Goal: Book appointment/travel/reservation

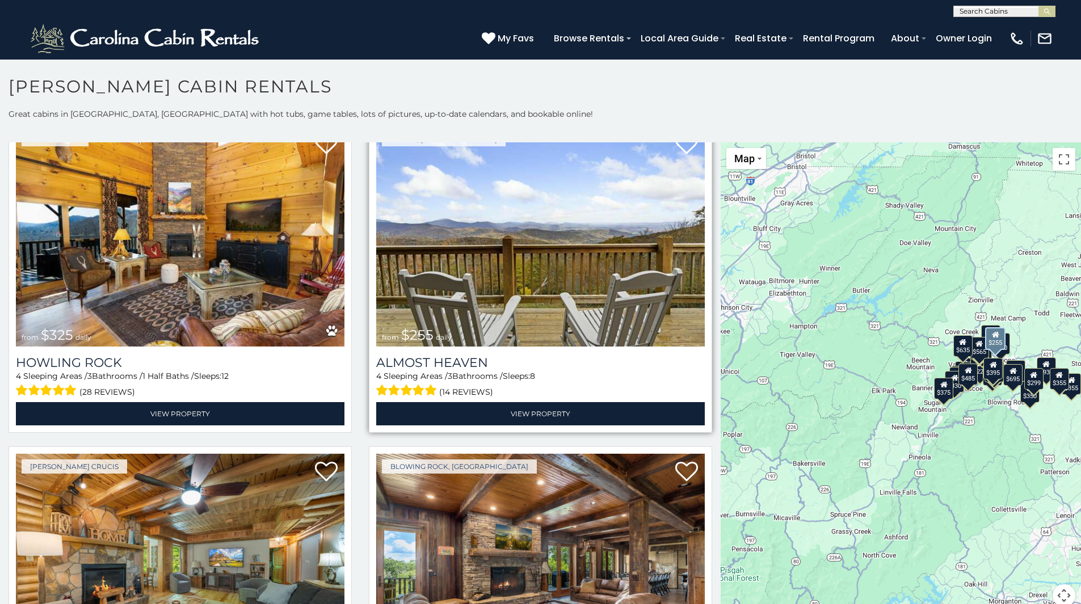
scroll to position [3007, 0]
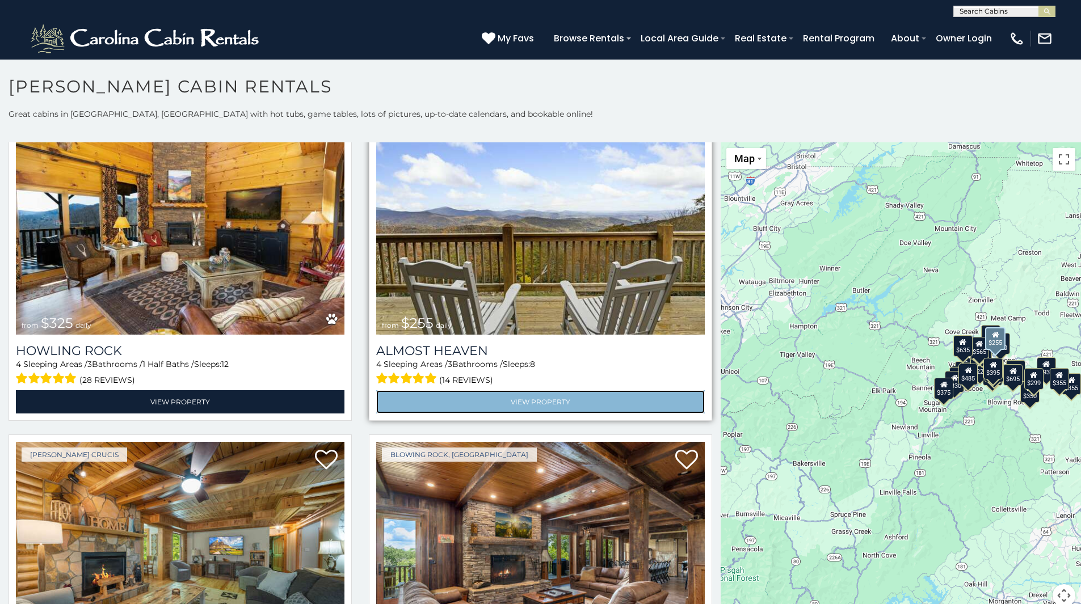
click at [524, 390] on link "View Property" at bounding box center [540, 401] width 328 height 23
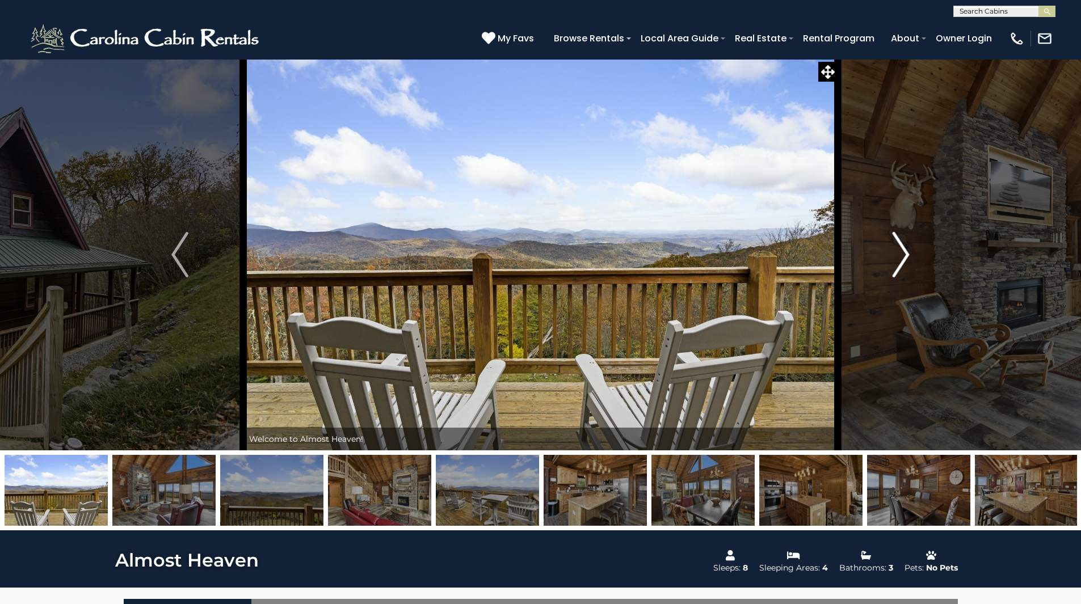
click at [897, 255] on img "Next" at bounding box center [900, 254] width 17 height 45
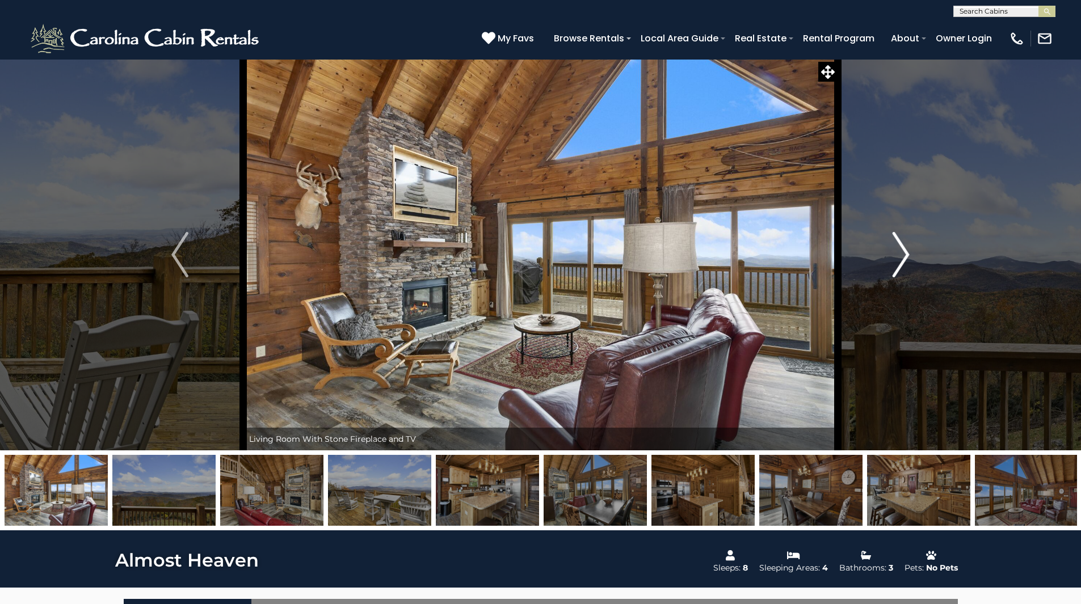
click at [897, 255] on img "Next" at bounding box center [900, 254] width 17 height 45
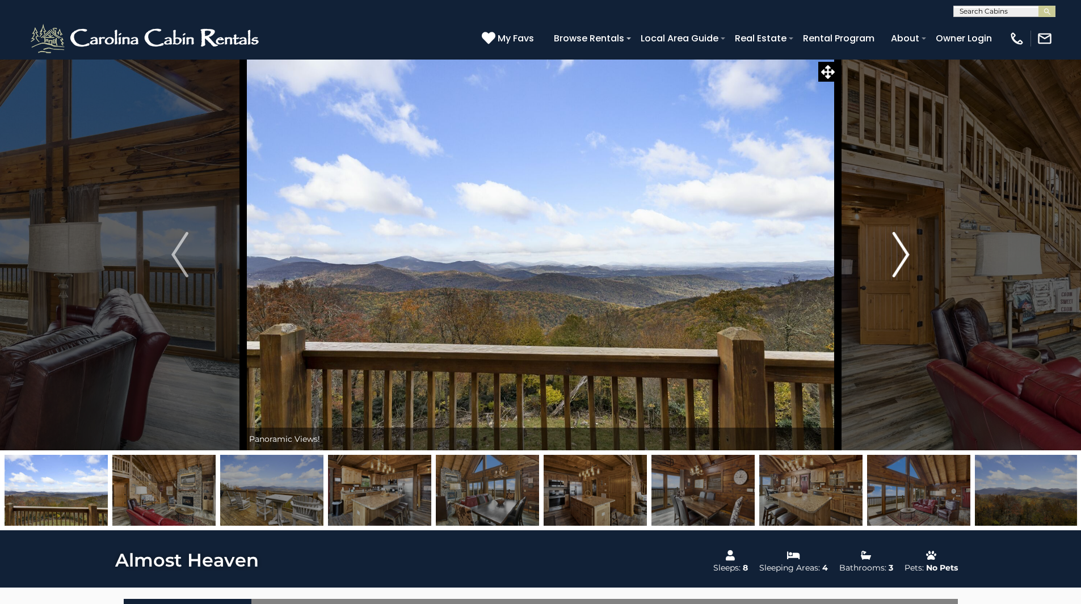
click at [897, 255] on img "Next" at bounding box center [900, 254] width 17 height 45
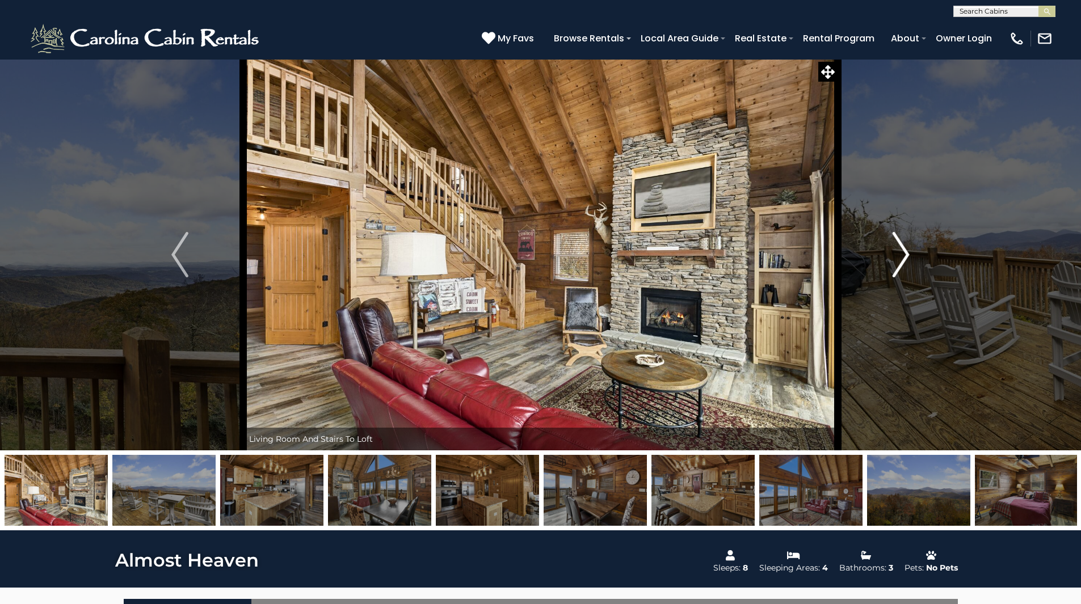
click at [897, 255] on img "Next" at bounding box center [900, 254] width 17 height 45
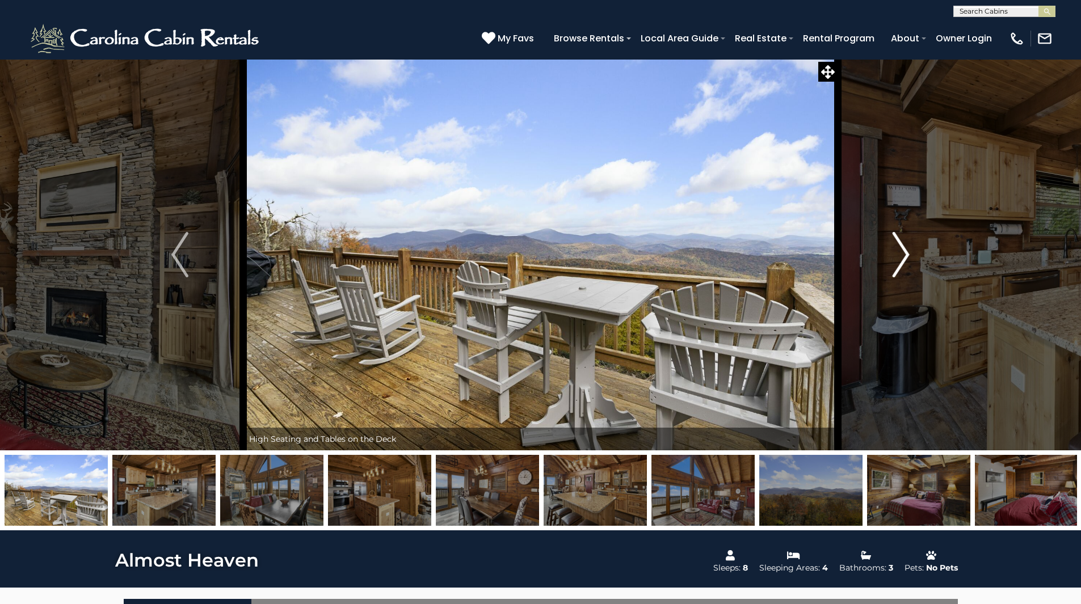
click at [897, 255] on img "Next" at bounding box center [900, 254] width 17 height 45
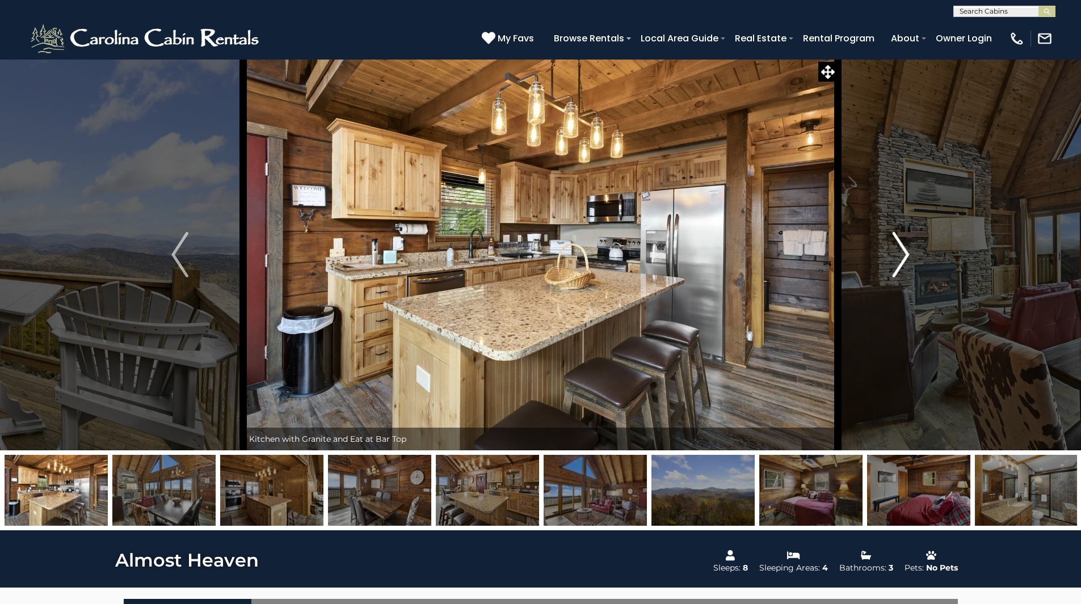
click at [897, 255] on img "Next" at bounding box center [900, 254] width 17 height 45
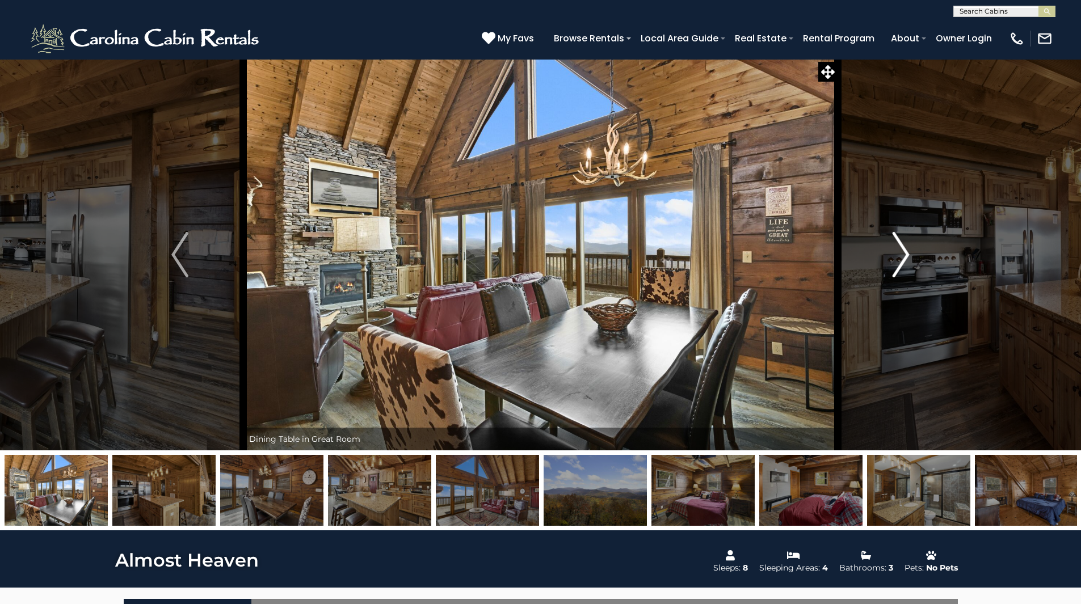
click at [897, 255] on img "Next" at bounding box center [900, 254] width 17 height 45
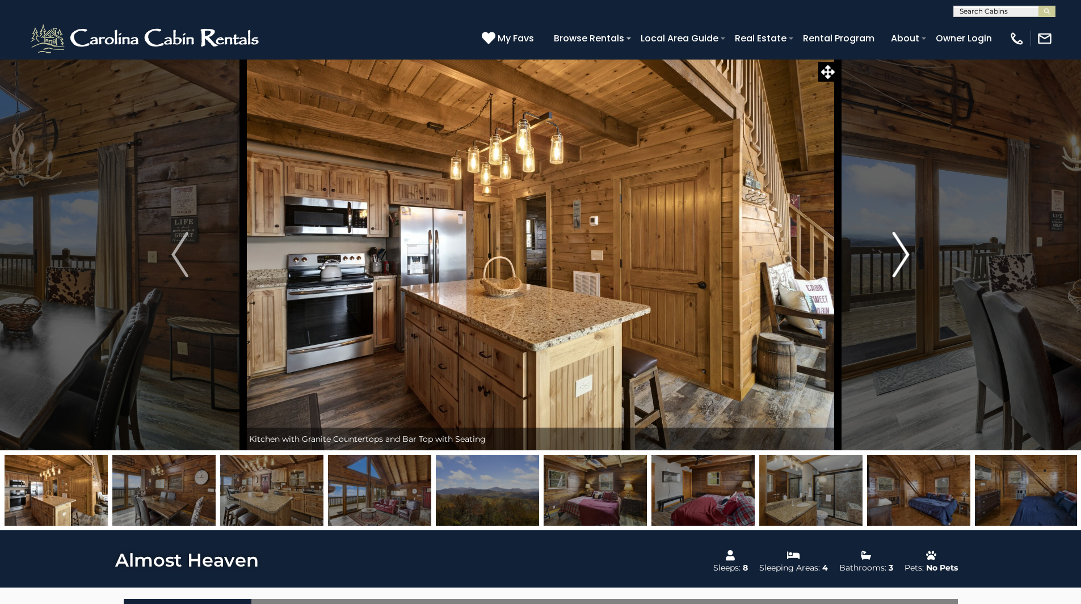
click at [897, 255] on img "Next" at bounding box center [900, 254] width 17 height 45
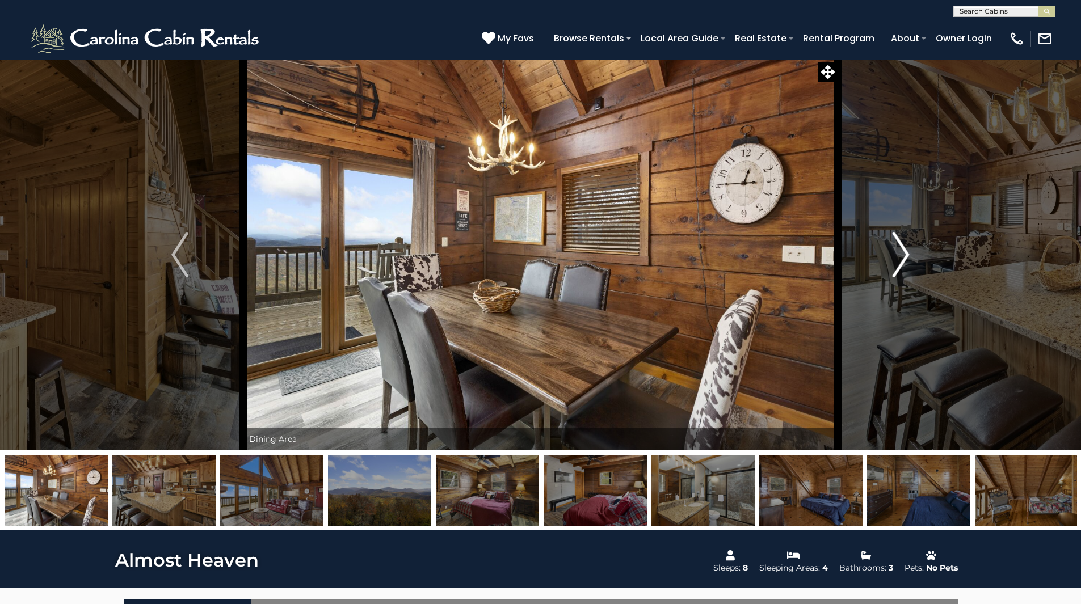
click at [897, 255] on img "Next" at bounding box center [900, 254] width 17 height 45
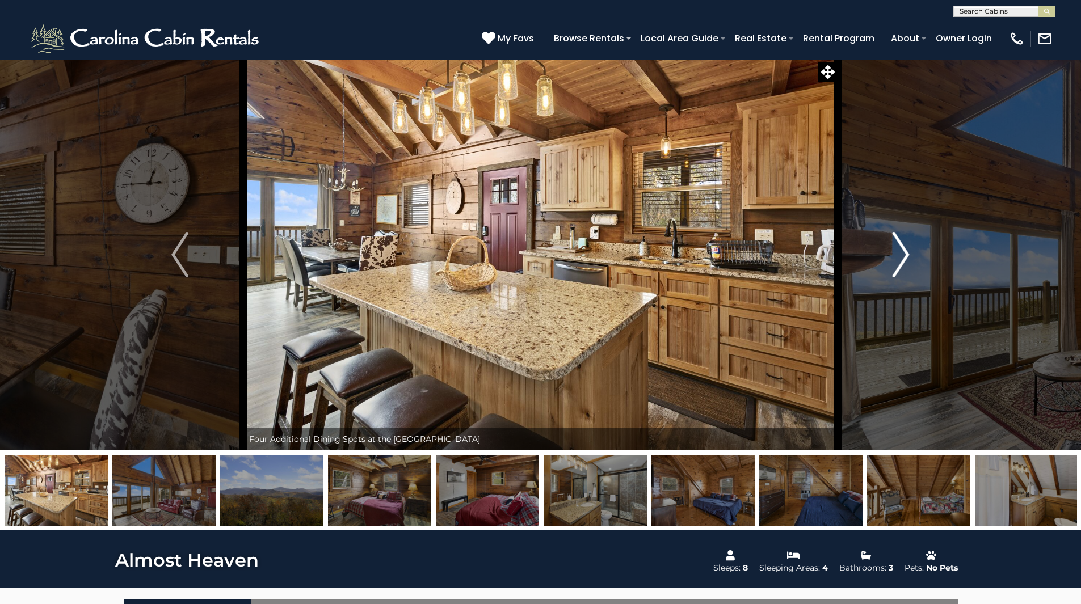
click at [897, 255] on img "Next" at bounding box center [900, 254] width 17 height 45
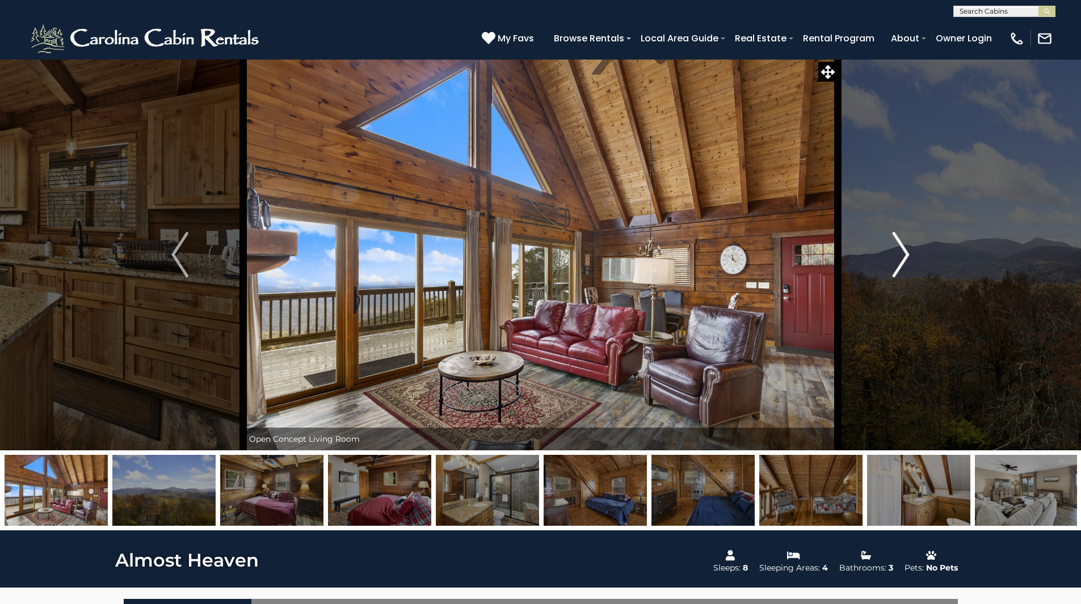
click at [898, 255] on img "Next" at bounding box center [900, 254] width 17 height 45
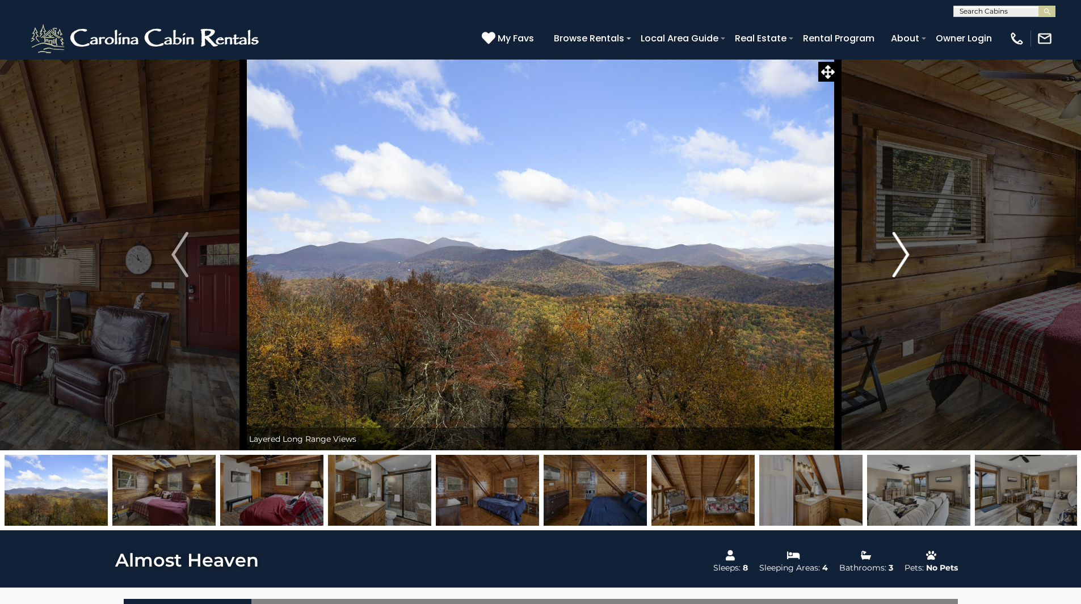
click at [898, 255] on img "Next" at bounding box center [900, 254] width 17 height 45
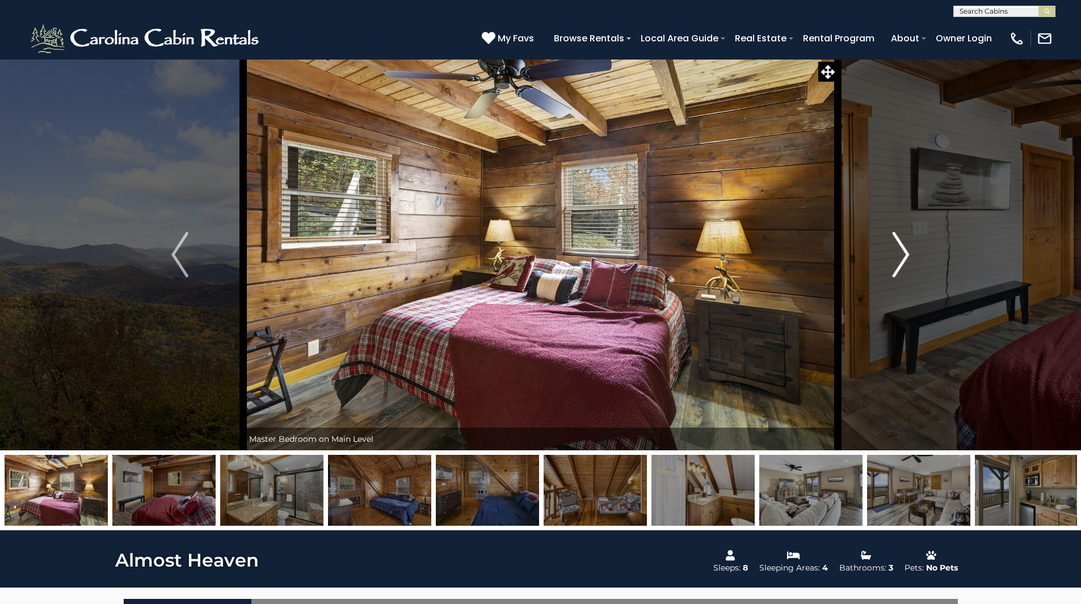
click at [898, 255] on img "Next" at bounding box center [900, 254] width 17 height 45
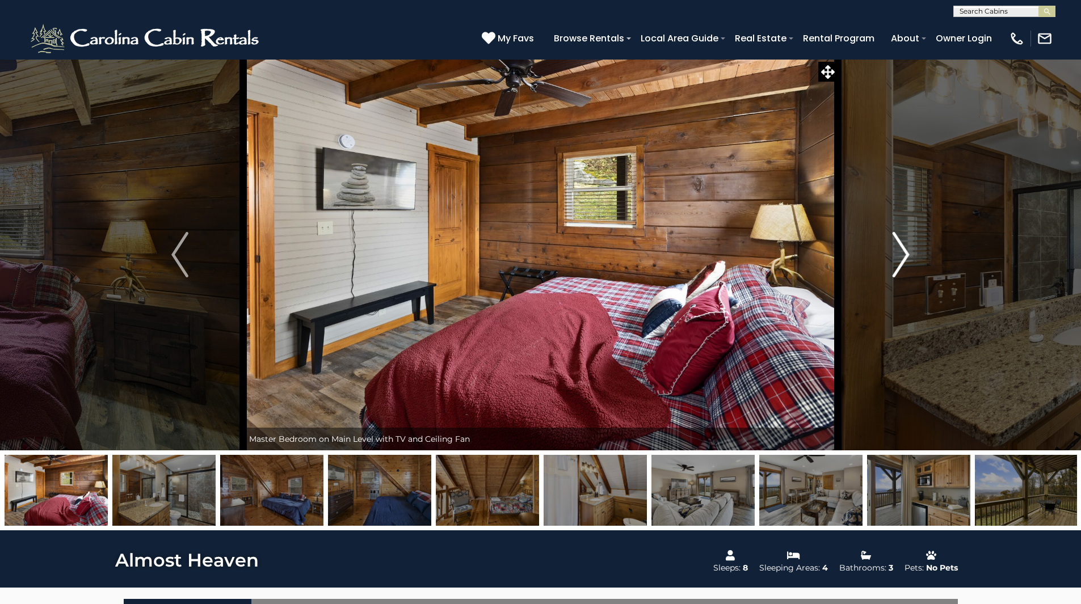
click at [898, 255] on img "Next" at bounding box center [900, 254] width 17 height 45
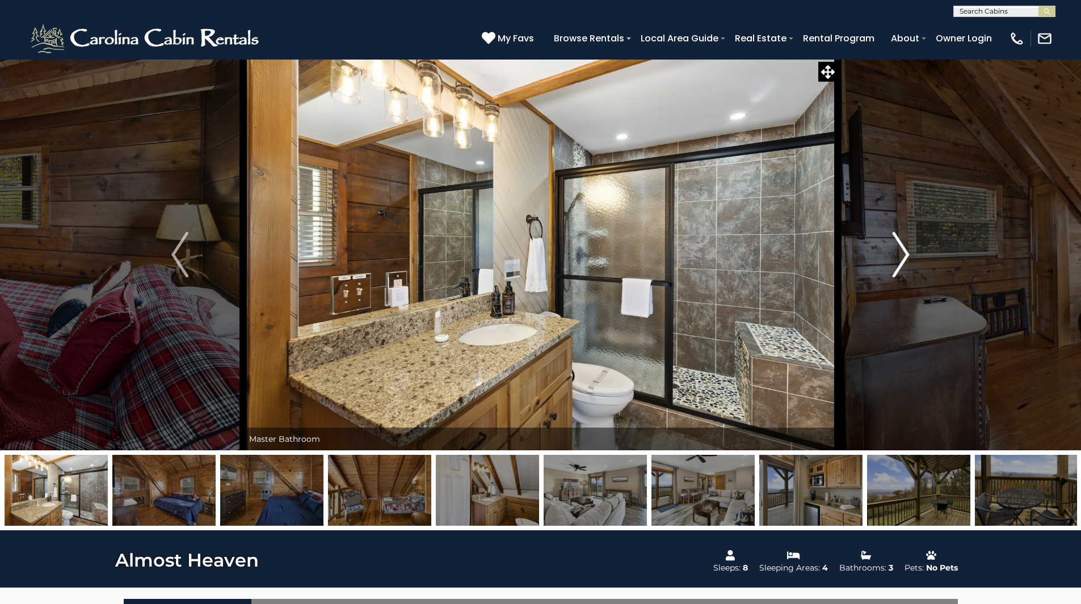
click at [898, 255] on img "Next" at bounding box center [900, 254] width 17 height 45
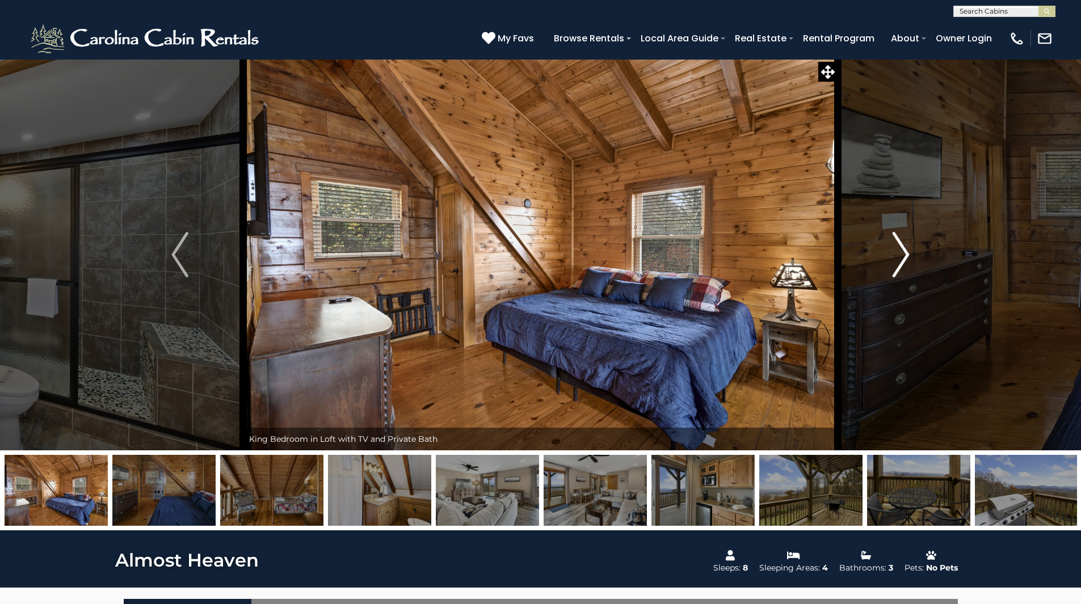
click at [898, 255] on img "Next" at bounding box center [900, 254] width 17 height 45
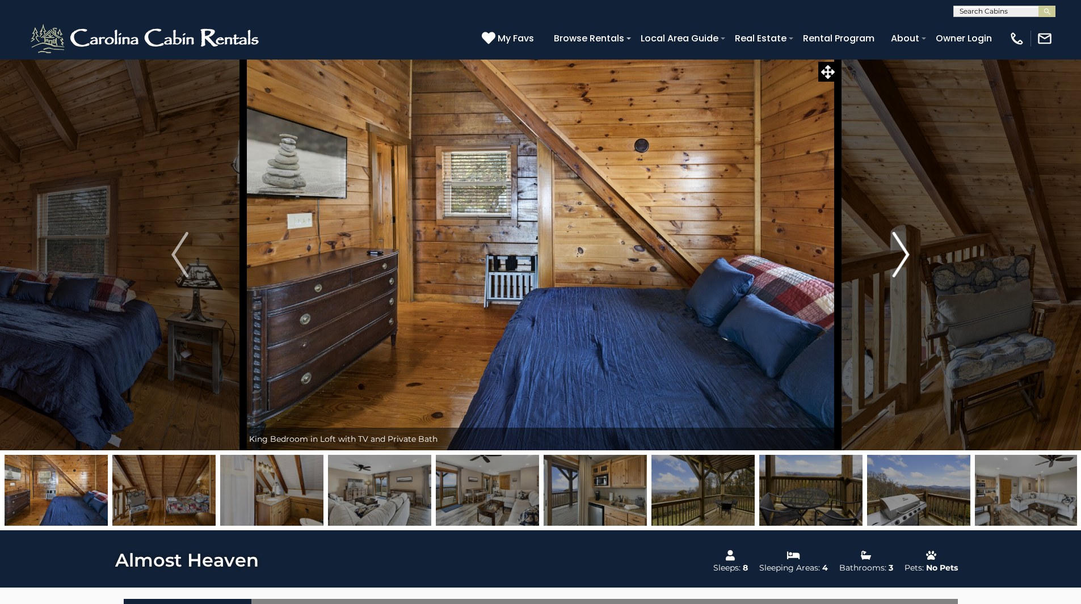
click at [898, 255] on img "Next" at bounding box center [900, 254] width 17 height 45
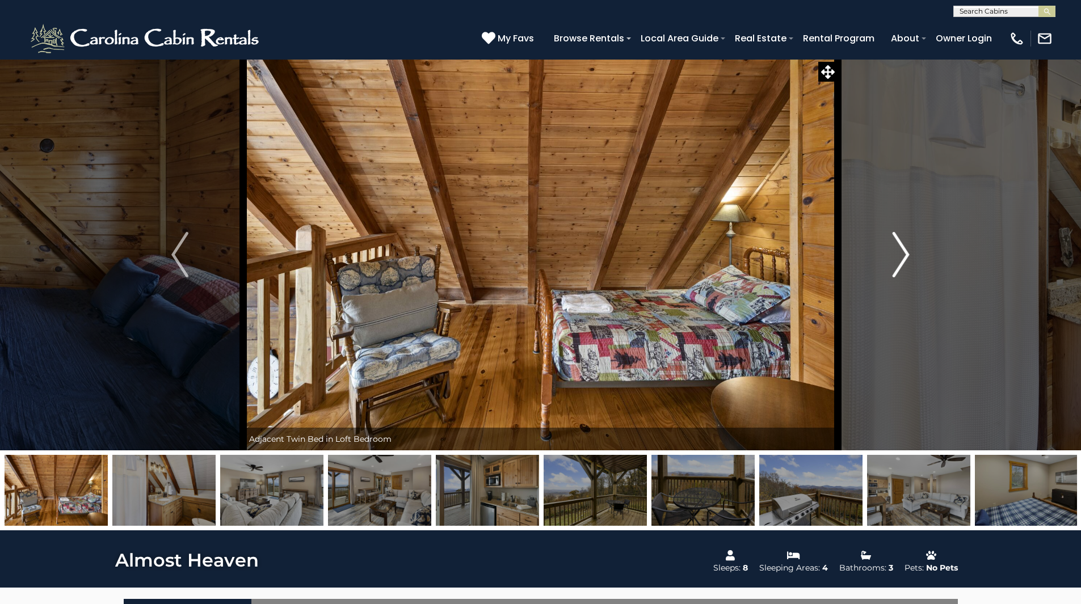
click at [898, 255] on img "Next" at bounding box center [900, 254] width 17 height 45
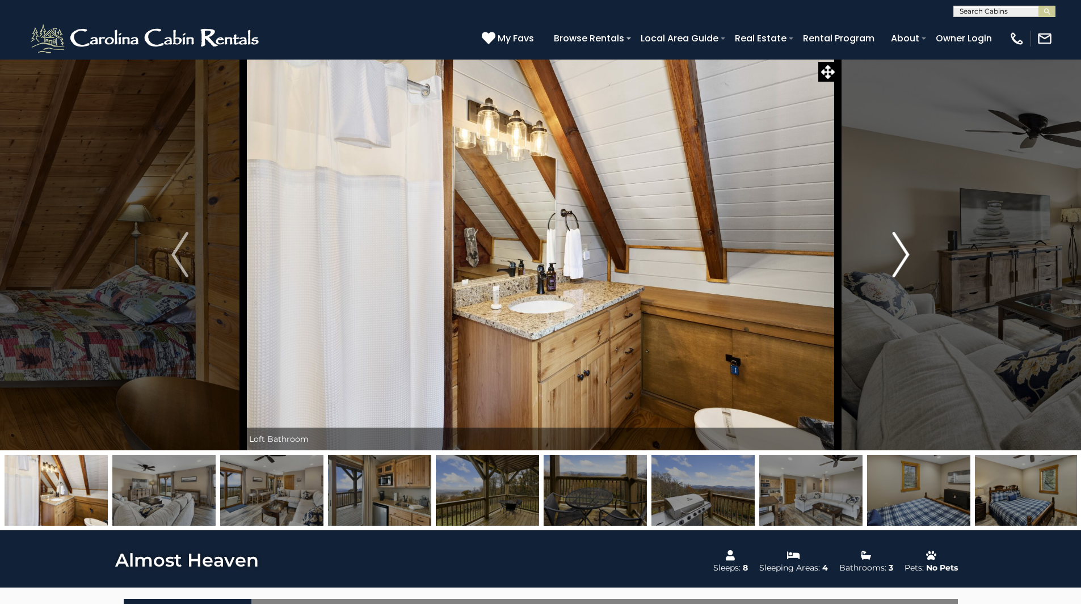
click at [898, 255] on img "Next" at bounding box center [900, 254] width 17 height 45
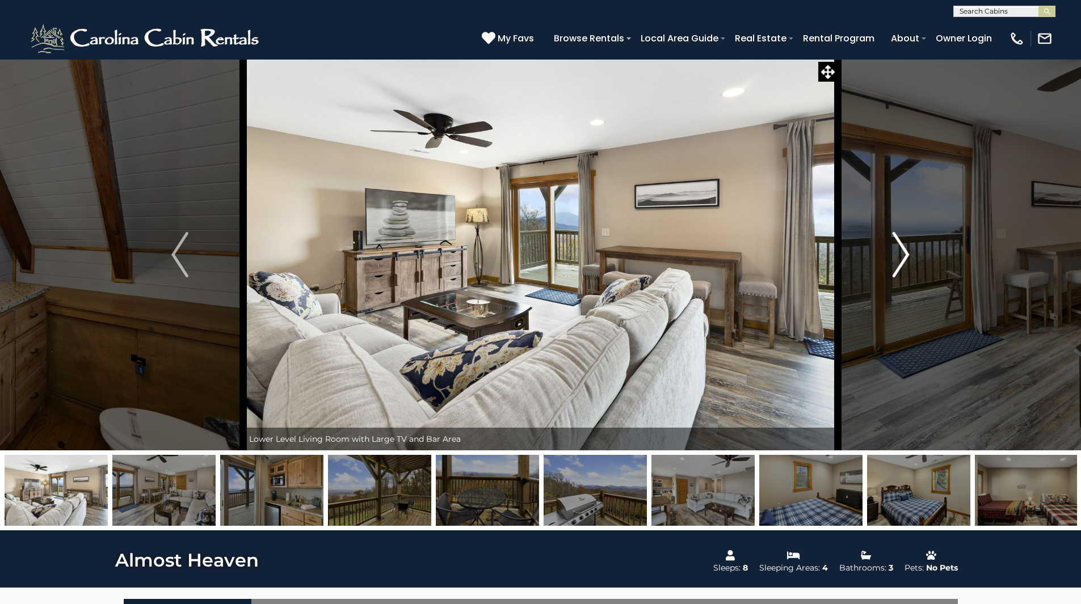
click at [898, 255] on img "Next" at bounding box center [900, 254] width 17 height 45
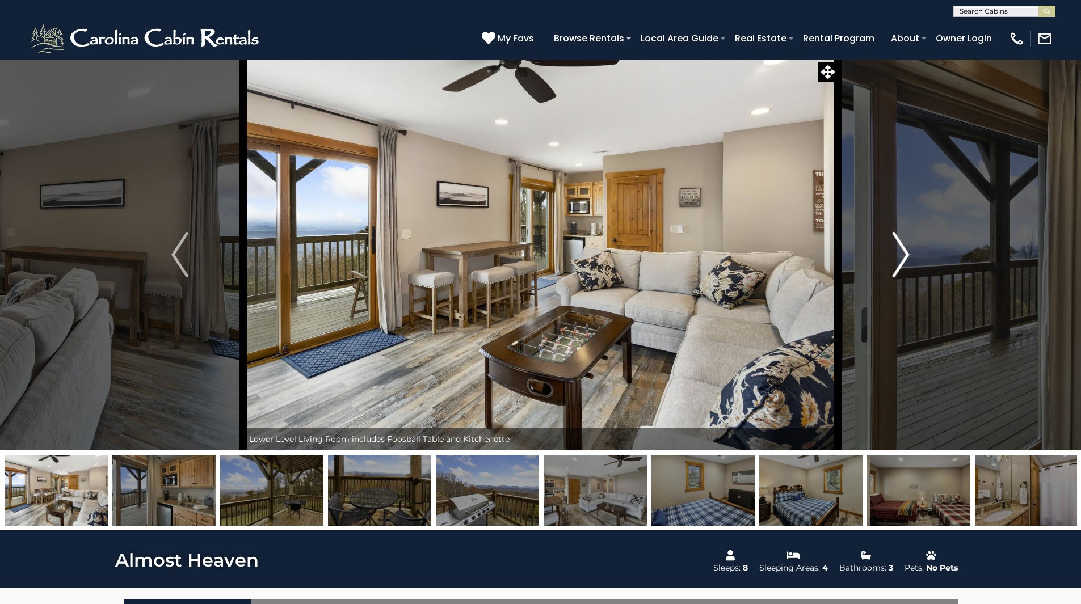
click at [898, 255] on img "Next" at bounding box center [900, 254] width 17 height 45
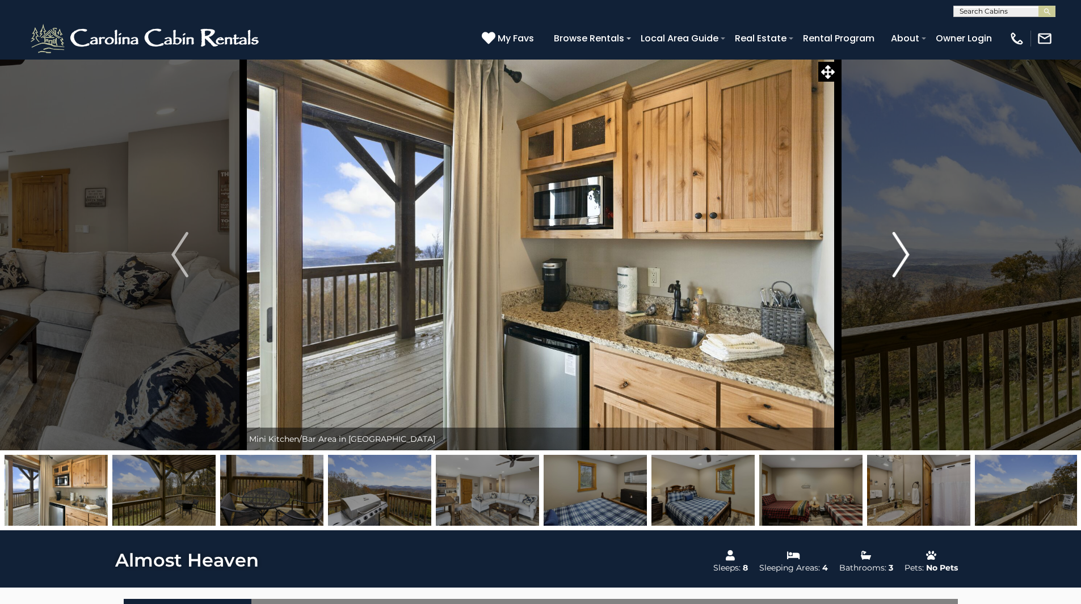
click at [898, 255] on img "Next" at bounding box center [900, 254] width 17 height 45
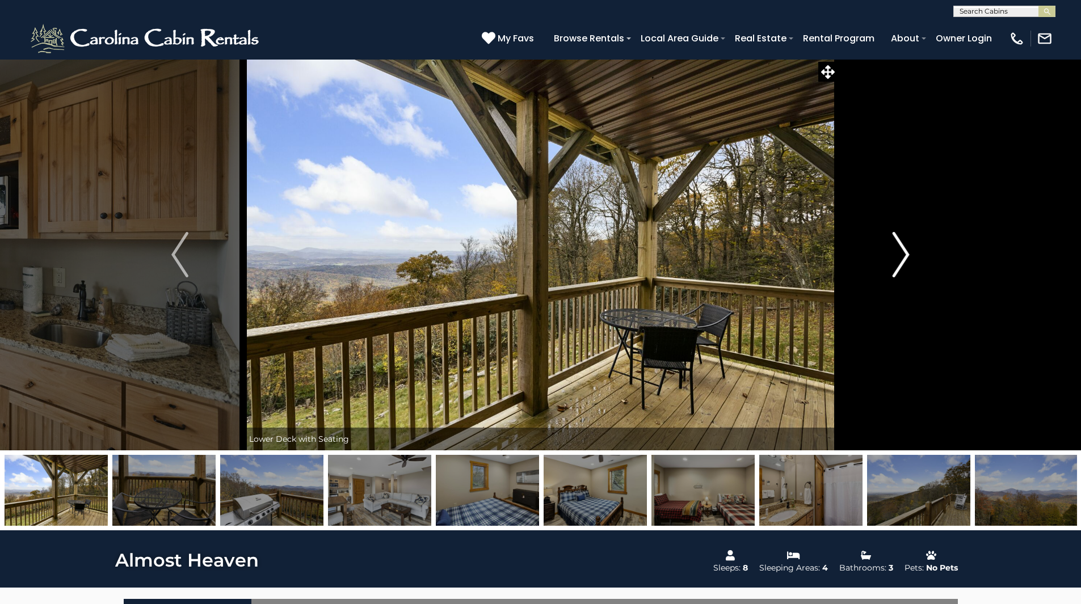
click at [898, 255] on img "Next" at bounding box center [900, 254] width 17 height 45
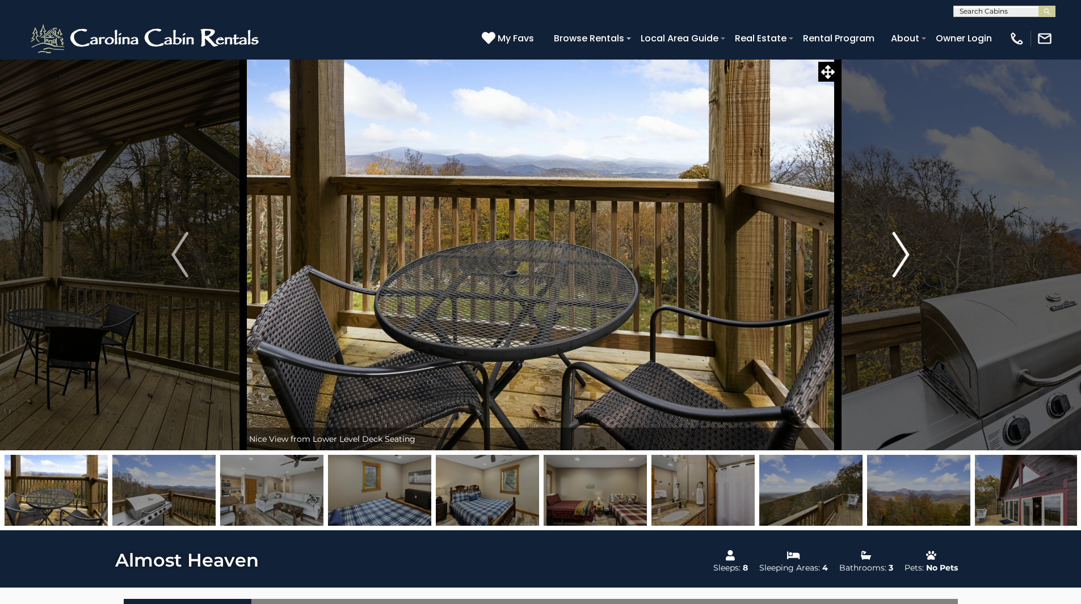
click at [898, 255] on img "Next" at bounding box center [900, 254] width 17 height 45
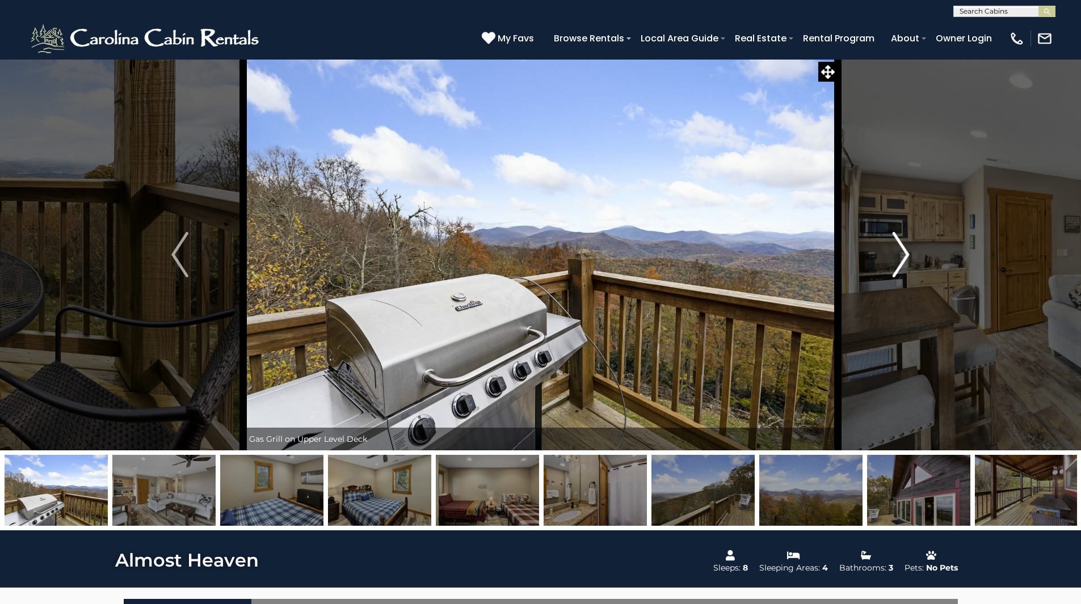
click at [898, 255] on img "Next" at bounding box center [900, 254] width 17 height 45
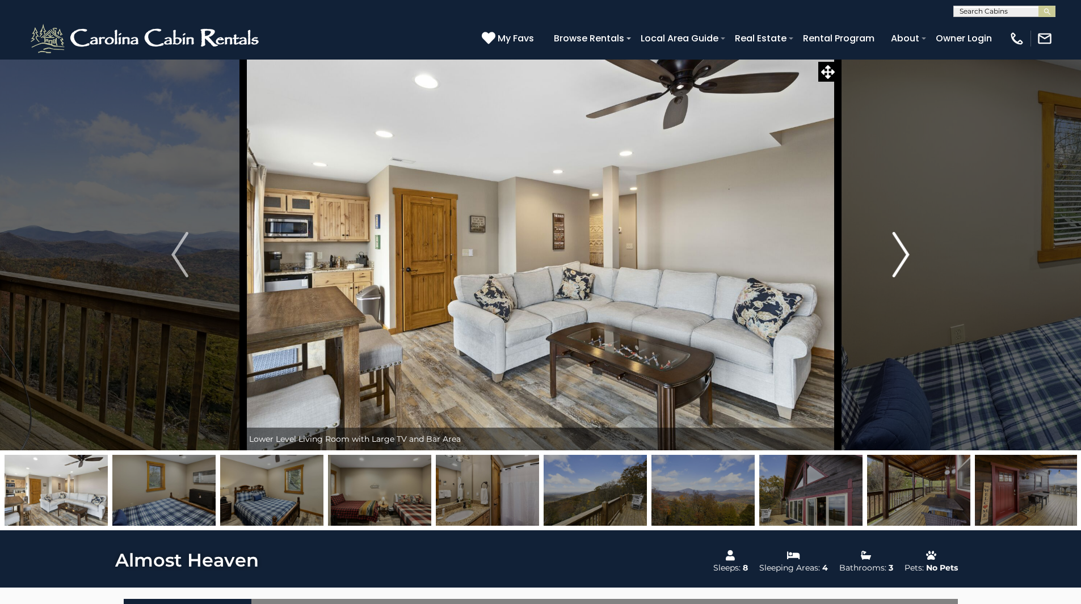
click at [898, 255] on img "Next" at bounding box center [900, 254] width 17 height 45
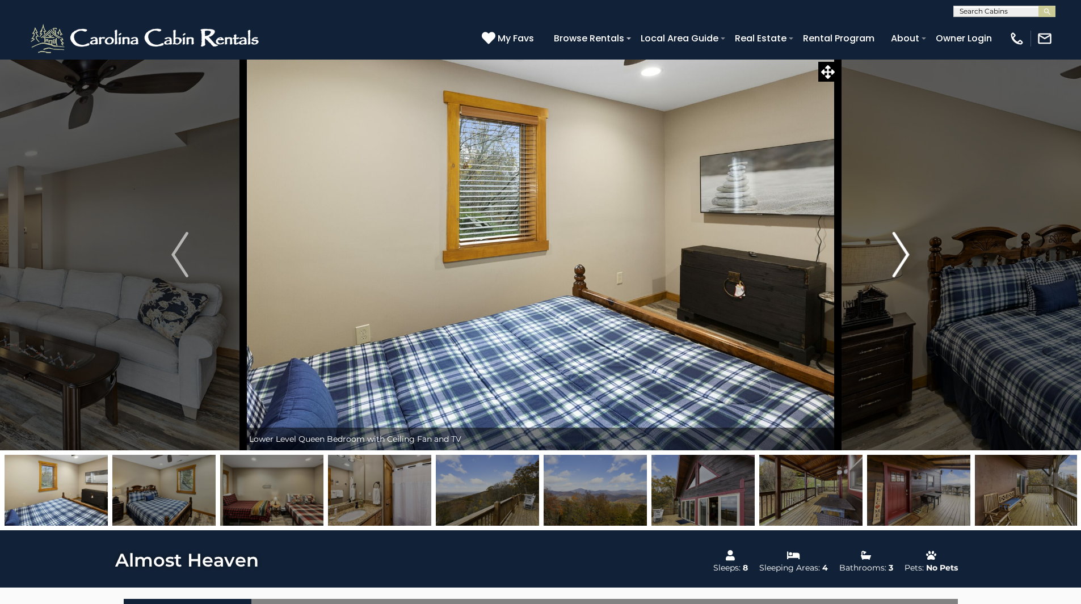
click at [898, 255] on img "Next" at bounding box center [900, 254] width 17 height 45
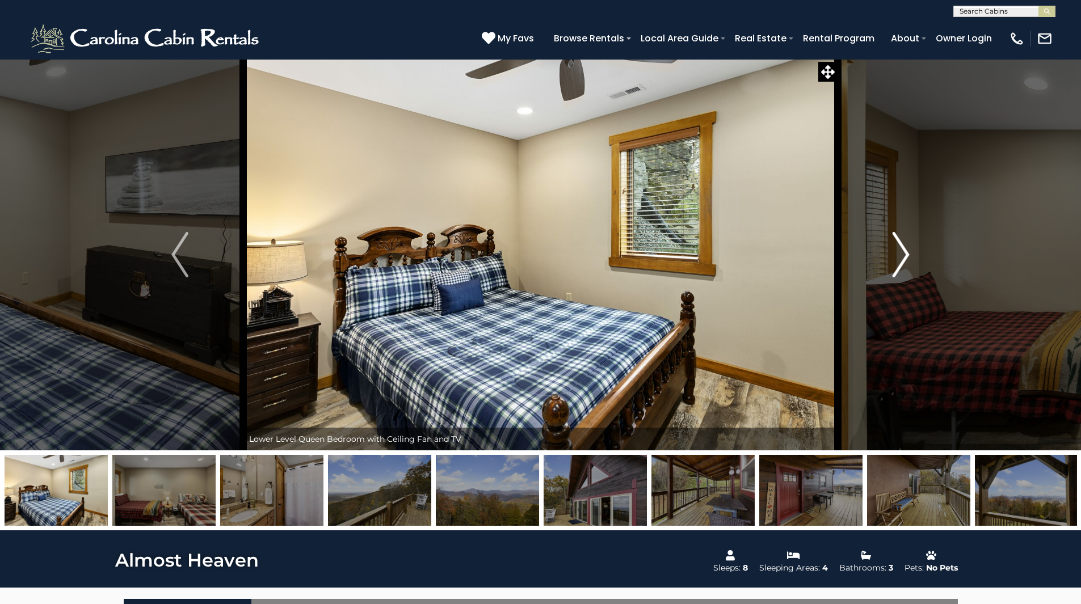
click at [898, 255] on img "Next" at bounding box center [900, 254] width 17 height 45
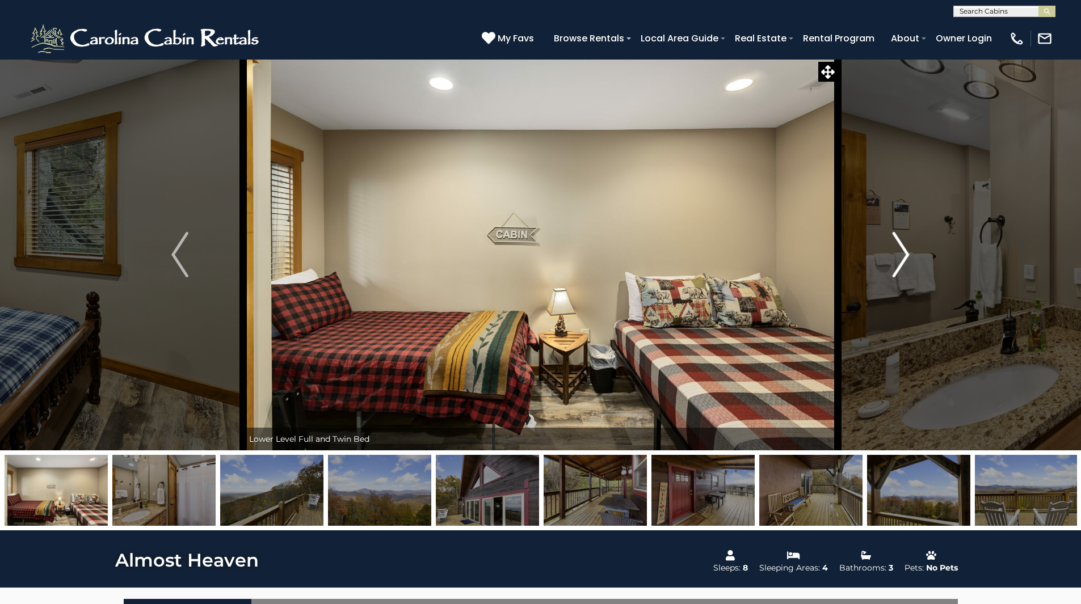
click at [898, 255] on img "Next" at bounding box center [900, 254] width 17 height 45
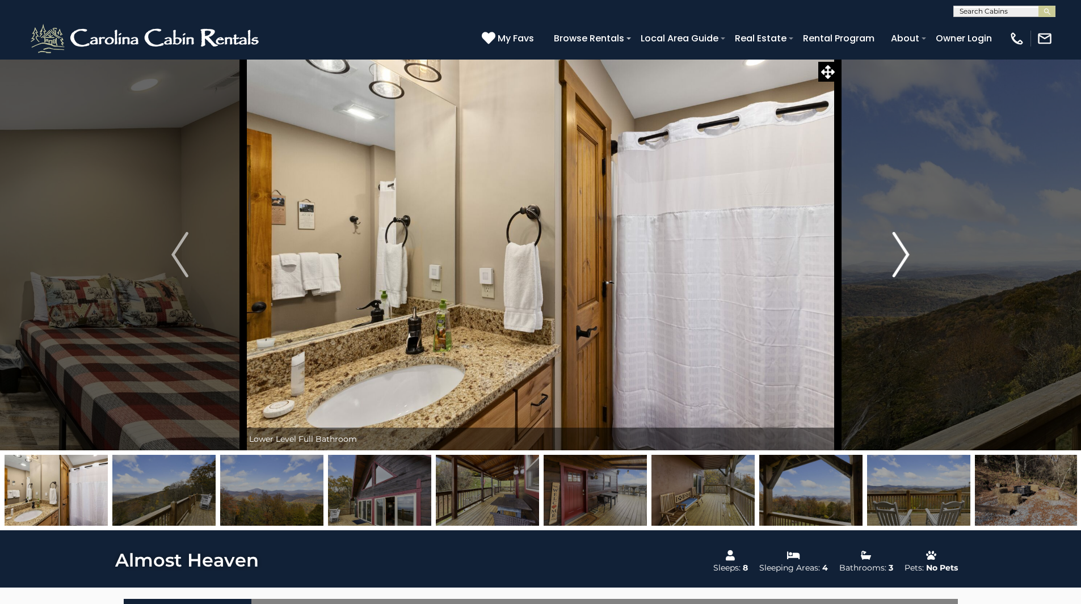
click at [898, 255] on img "Next" at bounding box center [900, 254] width 17 height 45
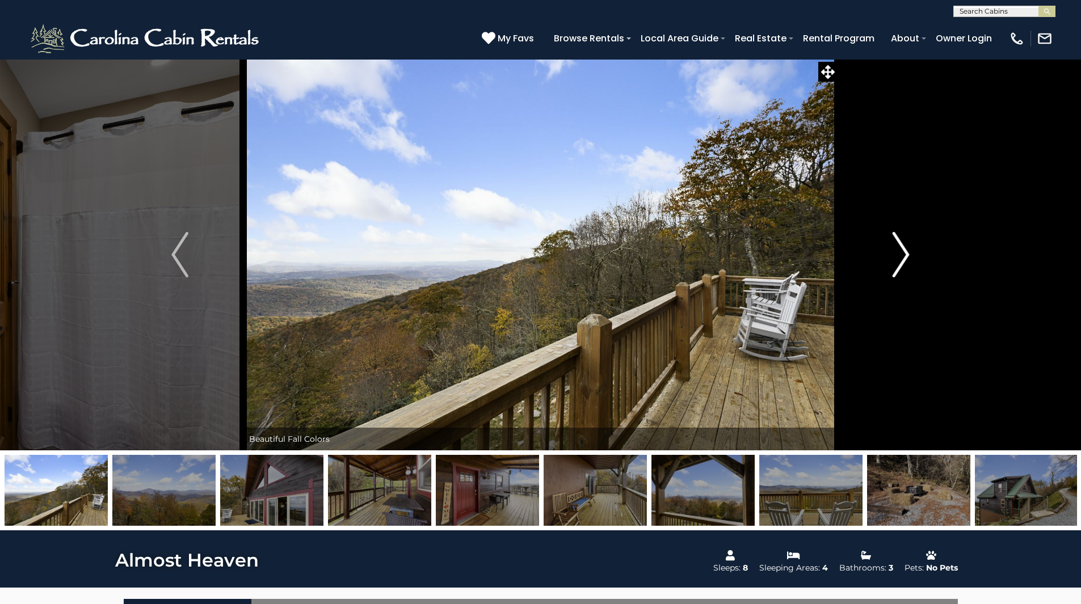
click at [898, 255] on img "Next" at bounding box center [900, 254] width 17 height 45
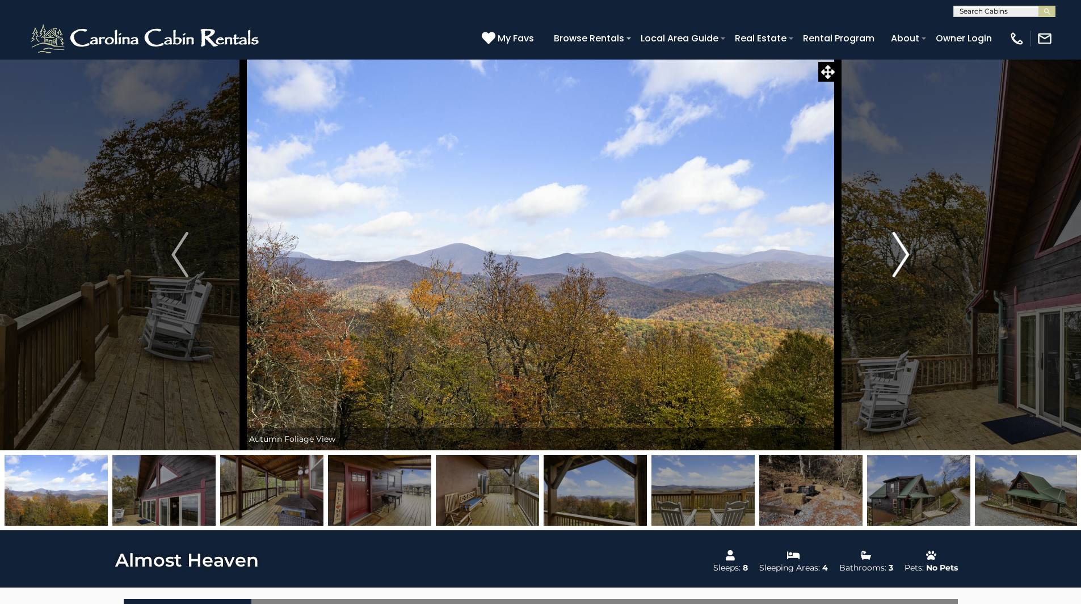
click at [898, 255] on img "Next" at bounding box center [900, 254] width 17 height 45
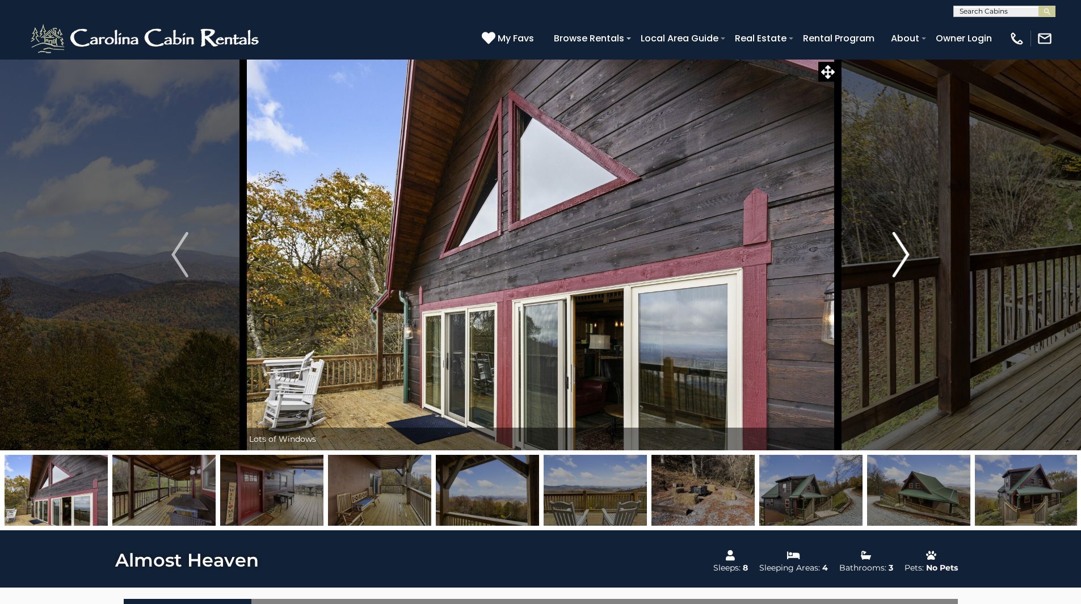
click at [898, 255] on img "Next" at bounding box center [900, 254] width 17 height 45
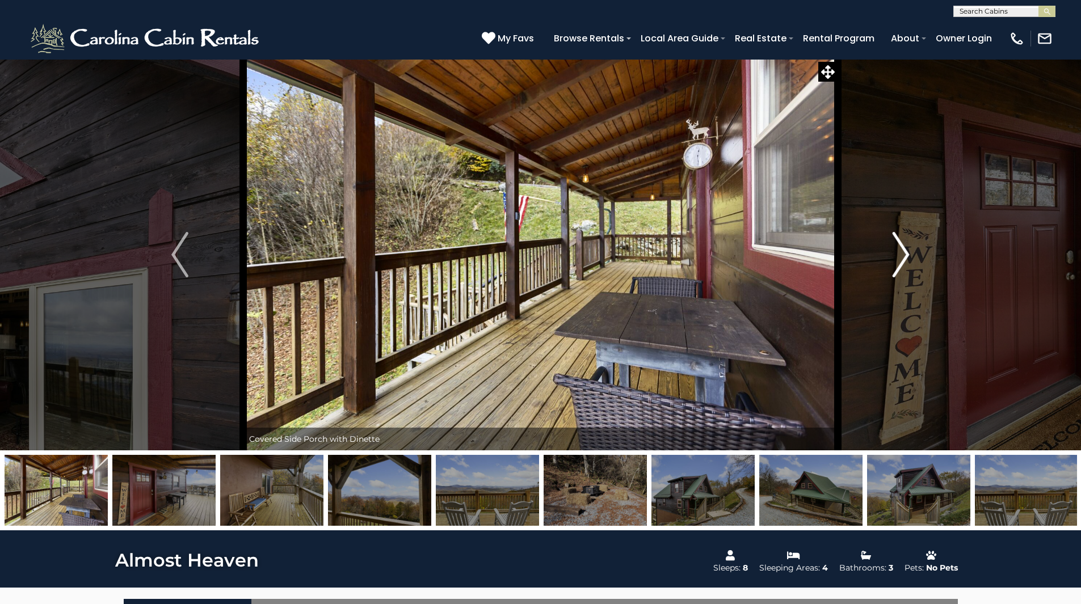
click at [898, 255] on img "Next" at bounding box center [900, 254] width 17 height 45
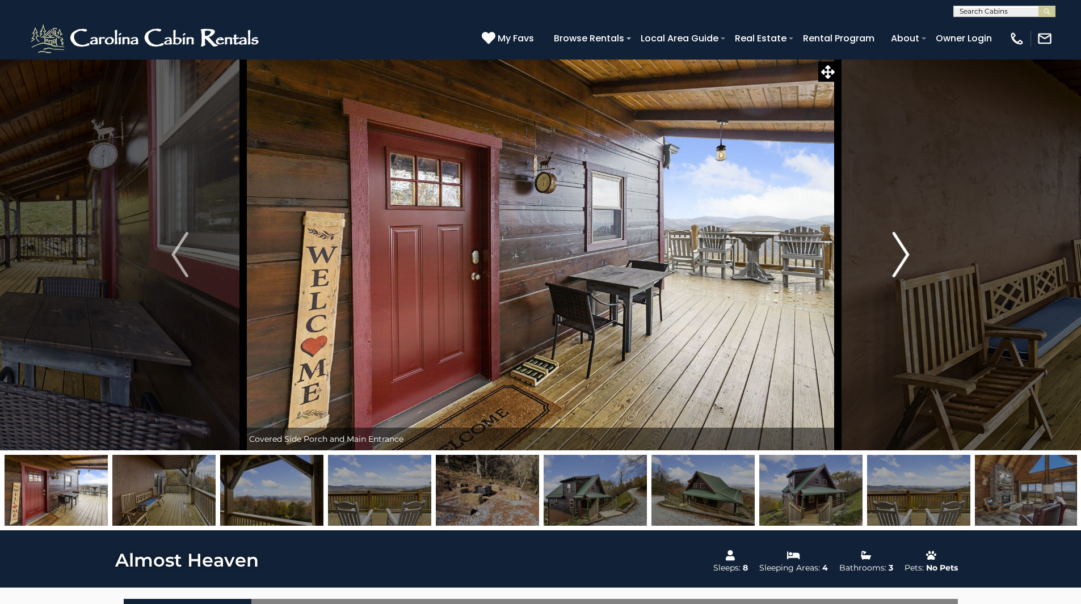
click at [898, 255] on img "Next" at bounding box center [900, 254] width 17 height 45
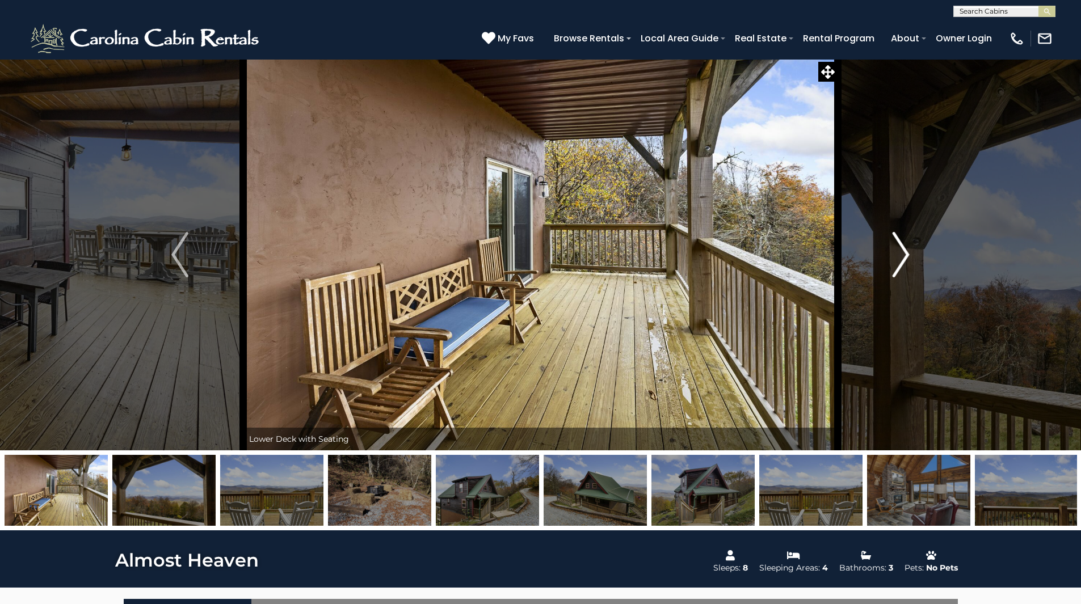
click at [898, 255] on img "Next" at bounding box center [900, 254] width 17 height 45
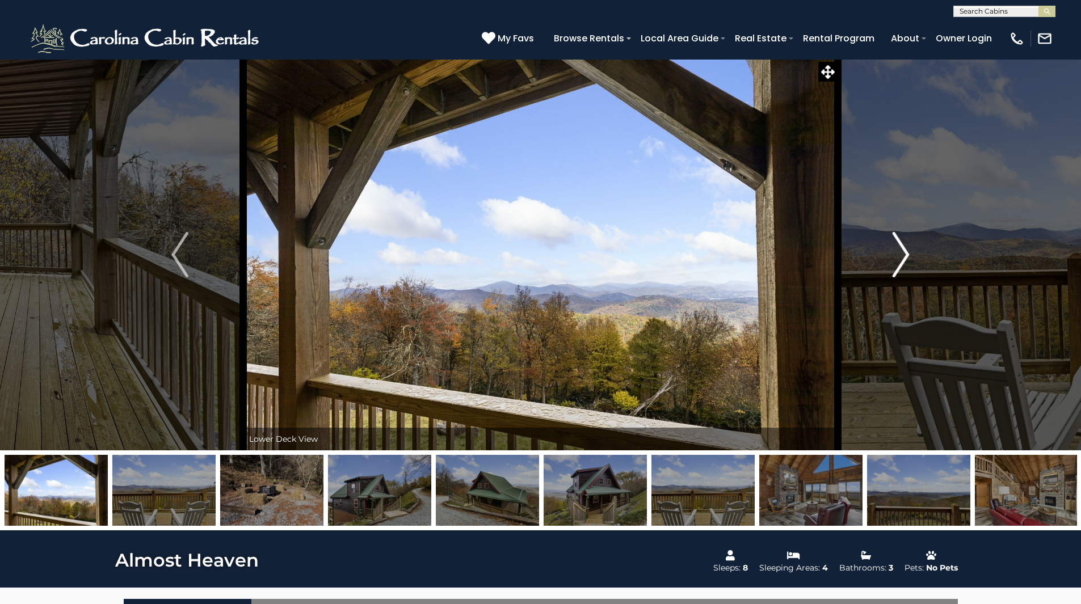
click at [898, 255] on img "Next" at bounding box center [900, 254] width 17 height 45
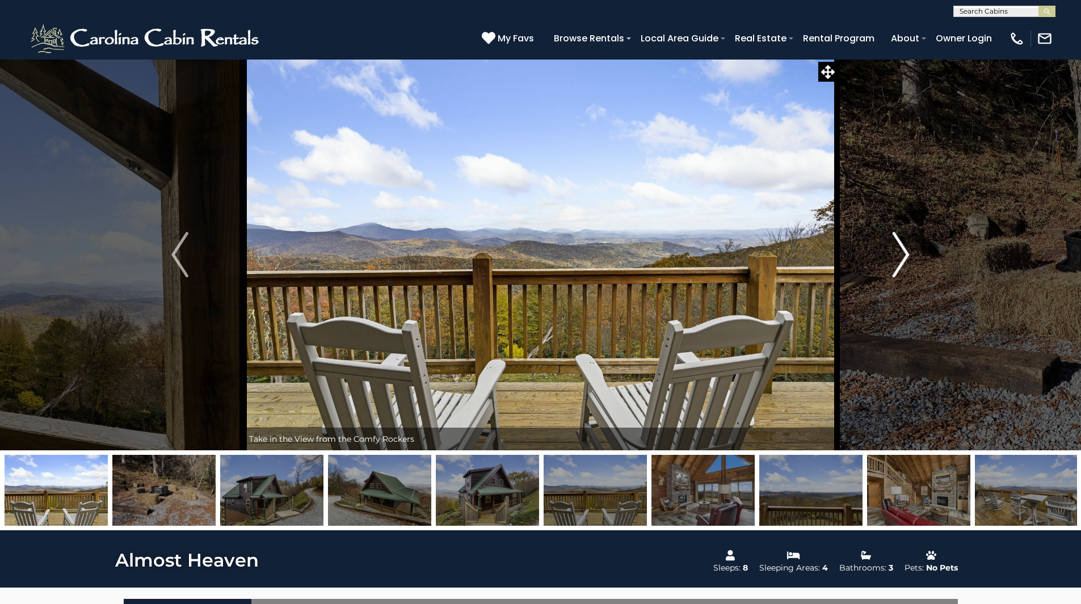
click at [898, 255] on img "Next" at bounding box center [900, 254] width 17 height 45
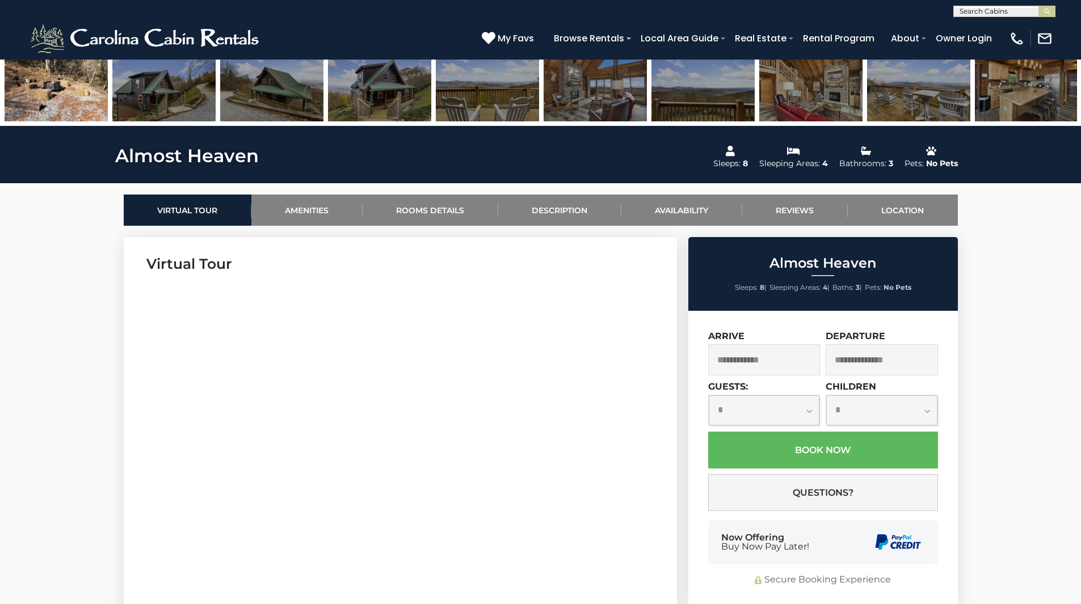
scroll to position [511, 0]
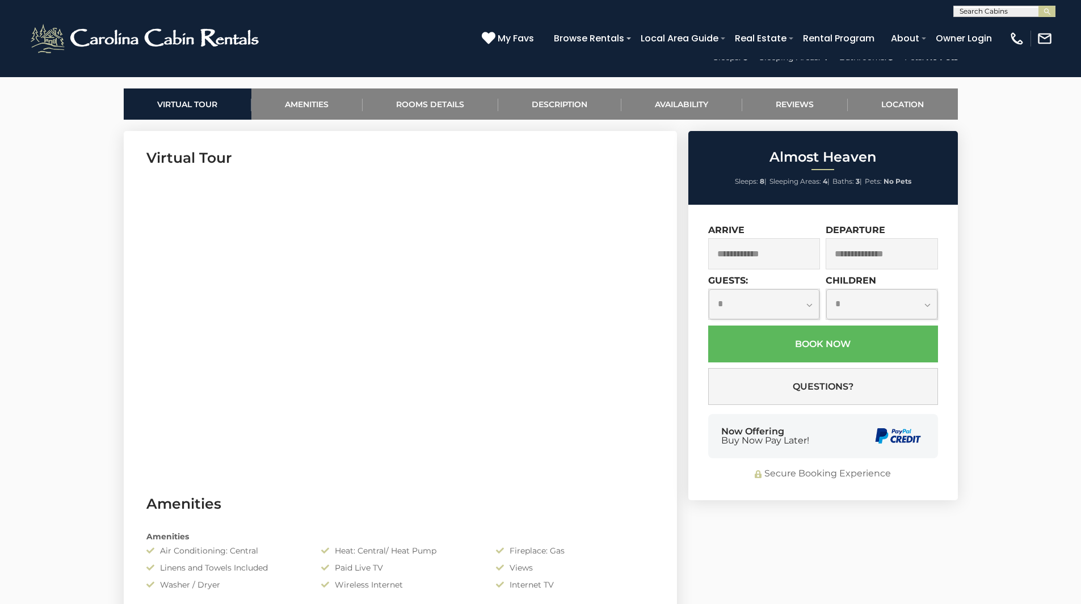
click at [786, 245] on input "text" at bounding box center [764, 253] width 112 height 31
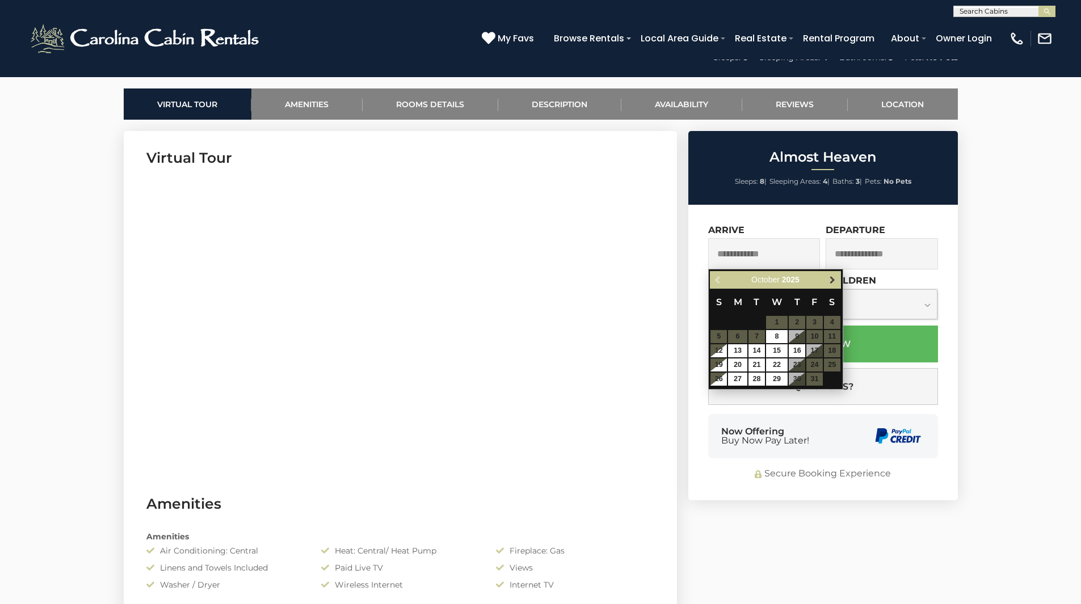
click at [831, 276] on span "Next" at bounding box center [832, 280] width 9 height 9
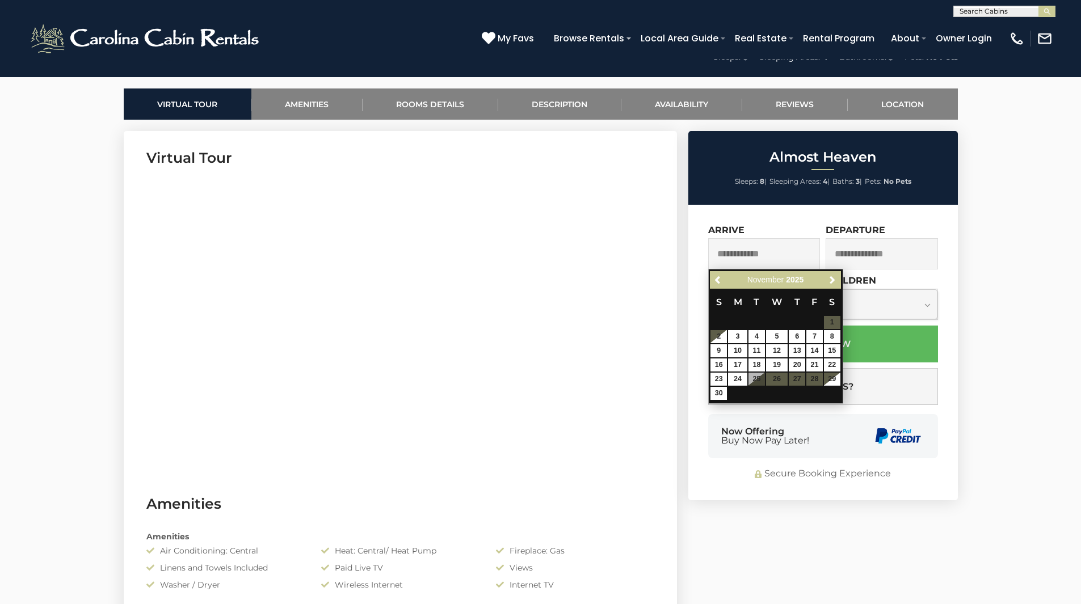
click at [773, 379] on table "S M T W T F S 1 2 3 4 5 6 7 8 9 10 11 12 13 14 15 16 17 18 19 20 21 22 23 24 25…" at bounding box center [775, 345] width 130 height 112
click at [802, 379] on table "S M T W T F S 1 2 3 4 5 6 7 8 9 10 11 12 13 14 15 16 17 18 19 20 21 22 23 24 25…" at bounding box center [775, 345] width 130 height 112
click at [817, 375] on table "S M T W T F S 1 2 3 4 5 6 7 8 9 10 11 12 13 14 15 16 17 18 19 20 21 22 23 24 25…" at bounding box center [775, 345] width 130 height 112
